Goal: Download file/media

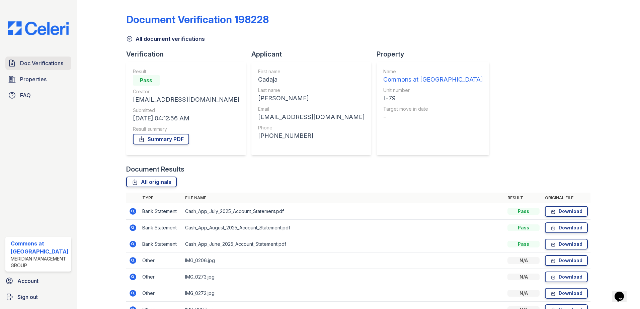
click at [60, 61] on span "Doc Verifications" at bounding box center [41, 63] width 43 height 8
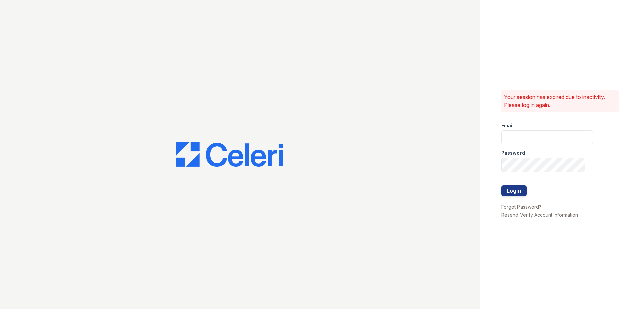
type input "commonsatcampcreek@mmgmgt.com"
click at [517, 193] on button "Login" at bounding box center [513, 190] width 25 height 11
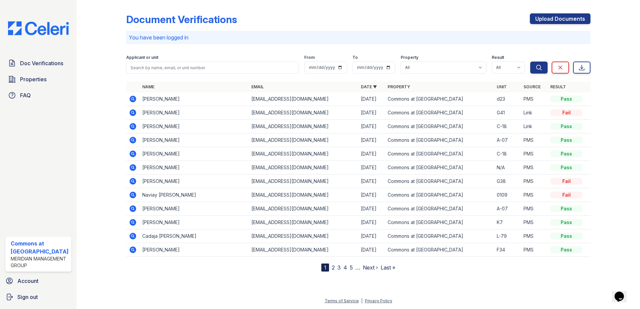
click at [131, 112] on icon at bounding box center [132, 112] width 2 height 2
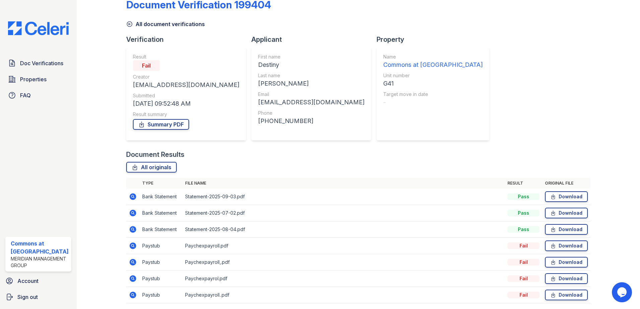
scroll to position [38, 0]
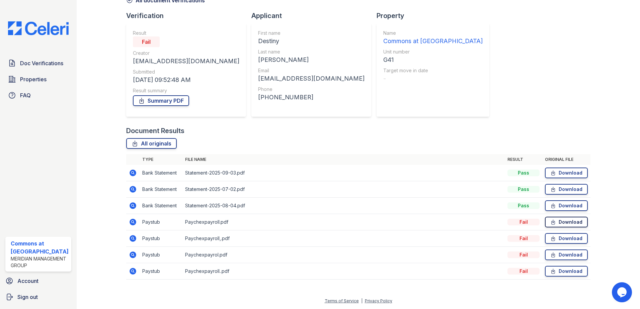
click at [552, 221] on icon at bounding box center [553, 222] width 6 height 7
click at [553, 174] on link "Download" at bounding box center [566, 173] width 43 height 11
